Goal: Find specific page/section: Find specific page/section

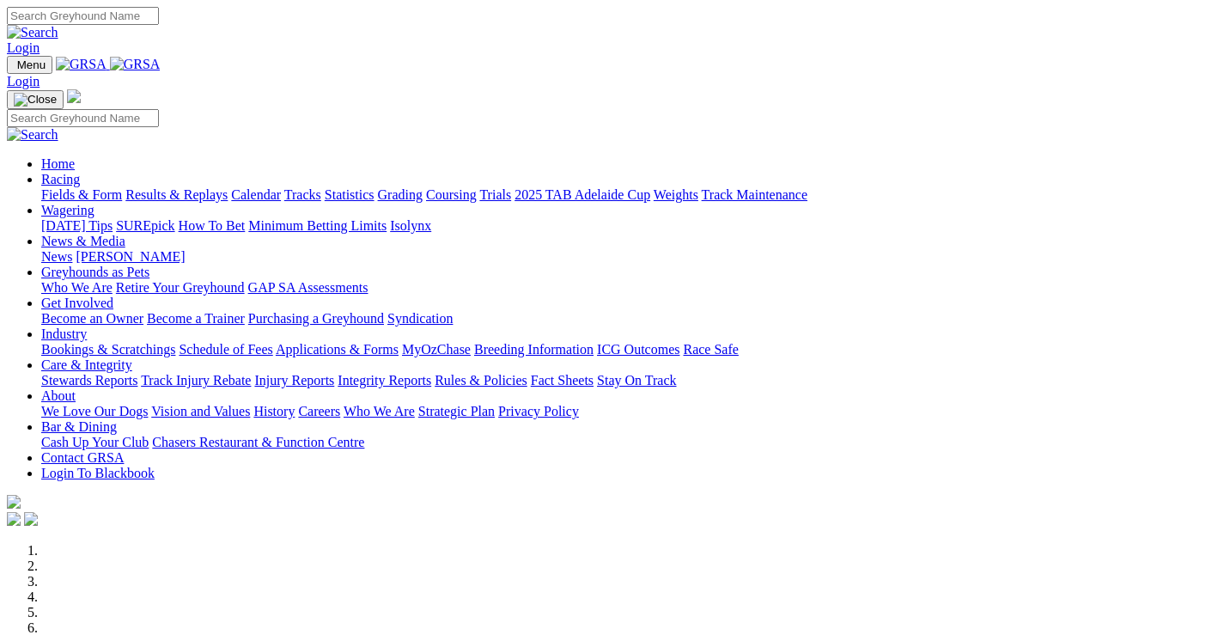
click at [80, 172] on link "Racing" at bounding box center [60, 179] width 39 height 15
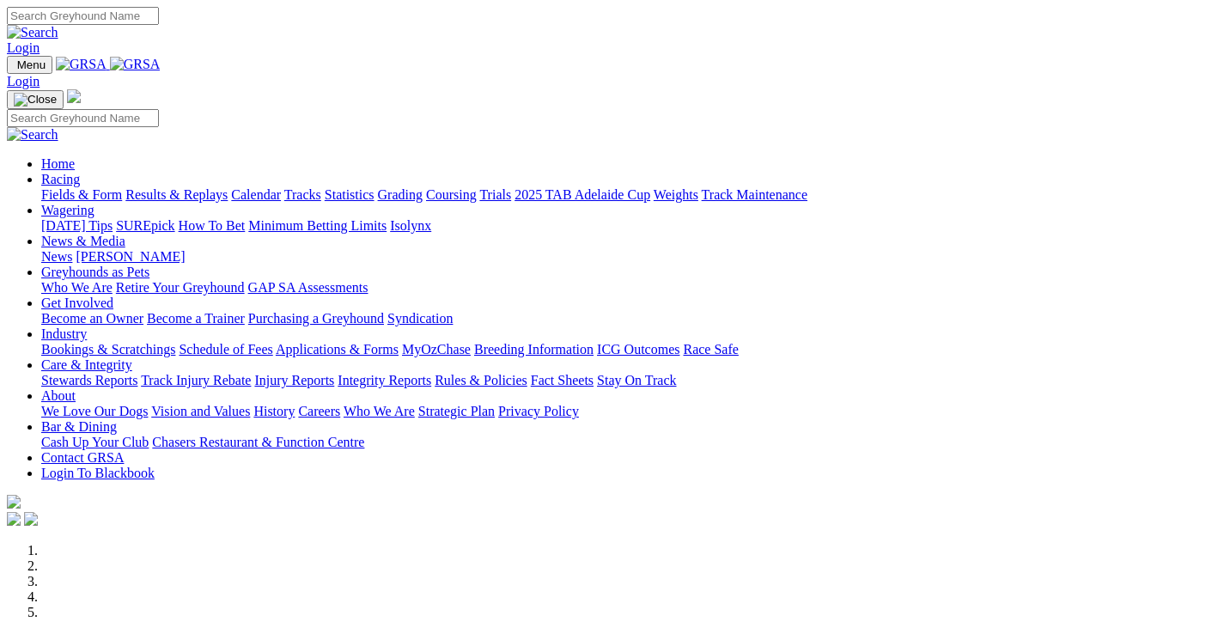
click at [80, 172] on link "Racing" at bounding box center [60, 179] width 39 height 15
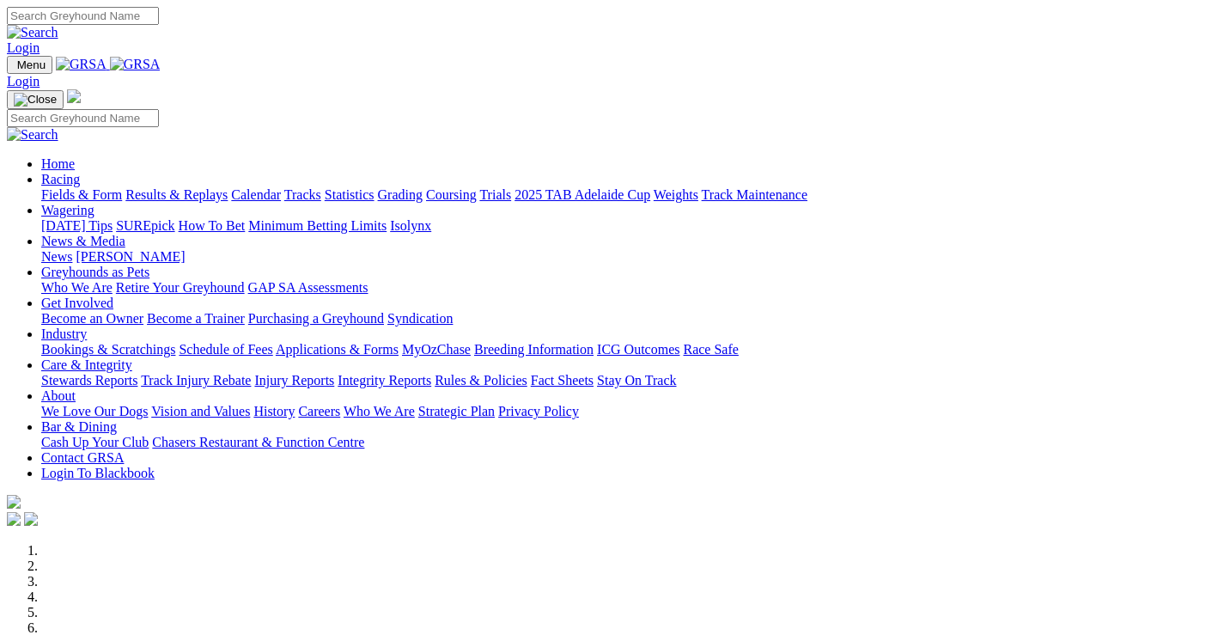
click at [80, 172] on link "Racing" at bounding box center [60, 179] width 39 height 15
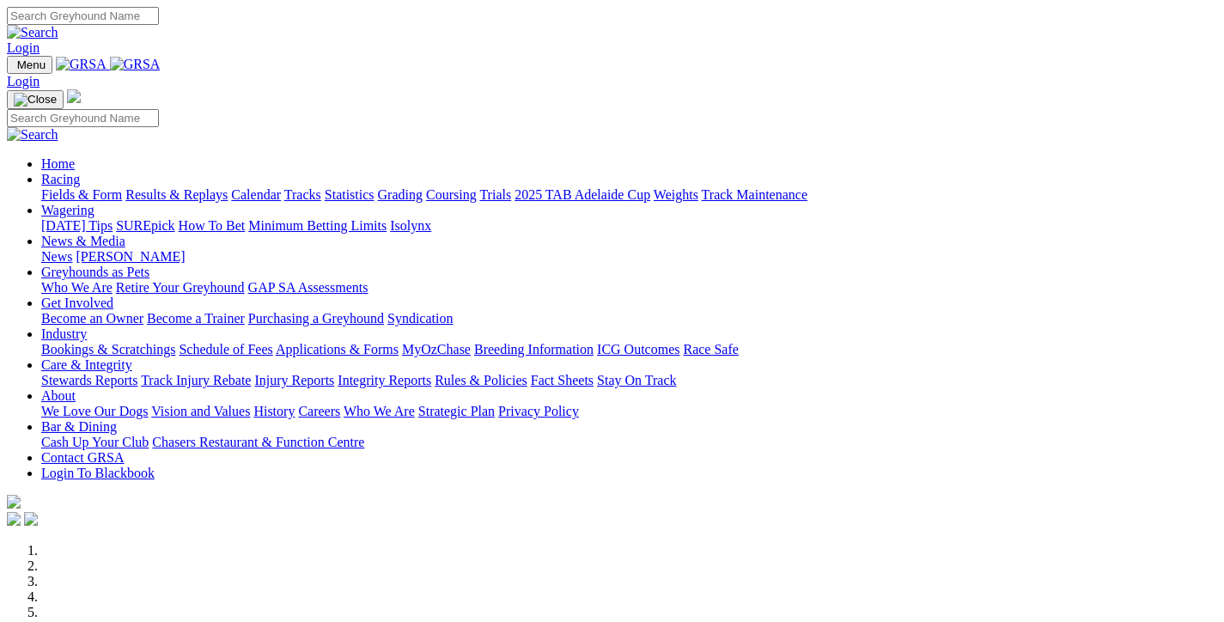
click at [87, 187] on link "Fields & Form" at bounding box center [81, 194] width 81 height 15
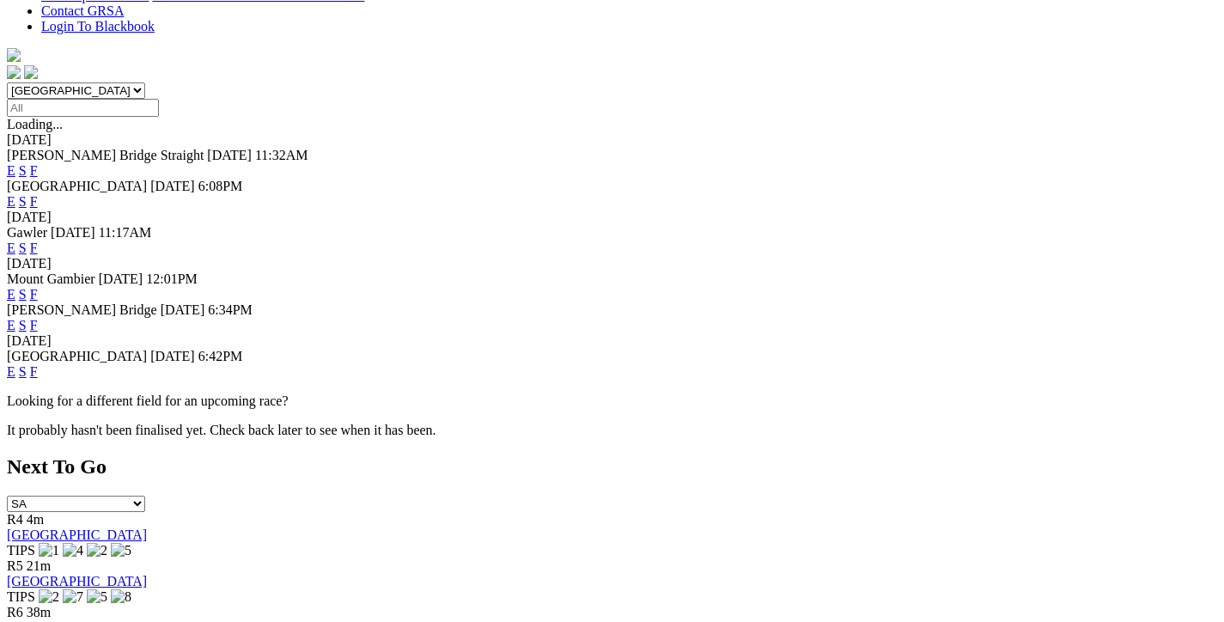
scroll to position [515, 0]
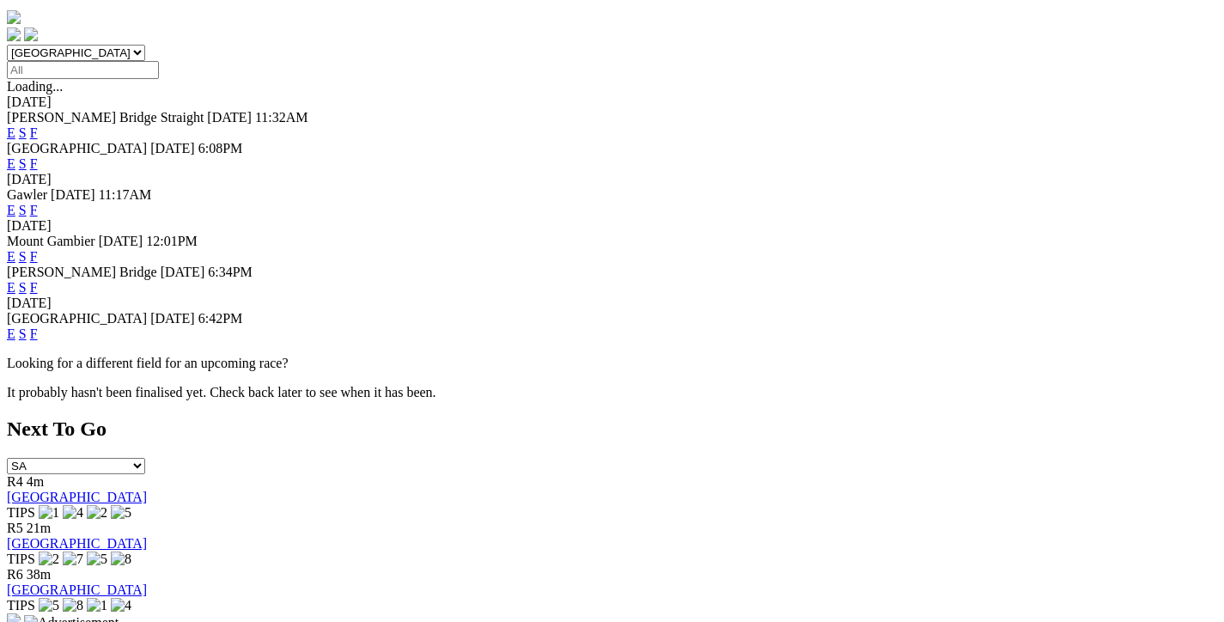
click at [38, 326] on link "F" at bounding box center [34, 333] width 8 height 15
